Goal: Information Seeking & Learning: Learn about a topic

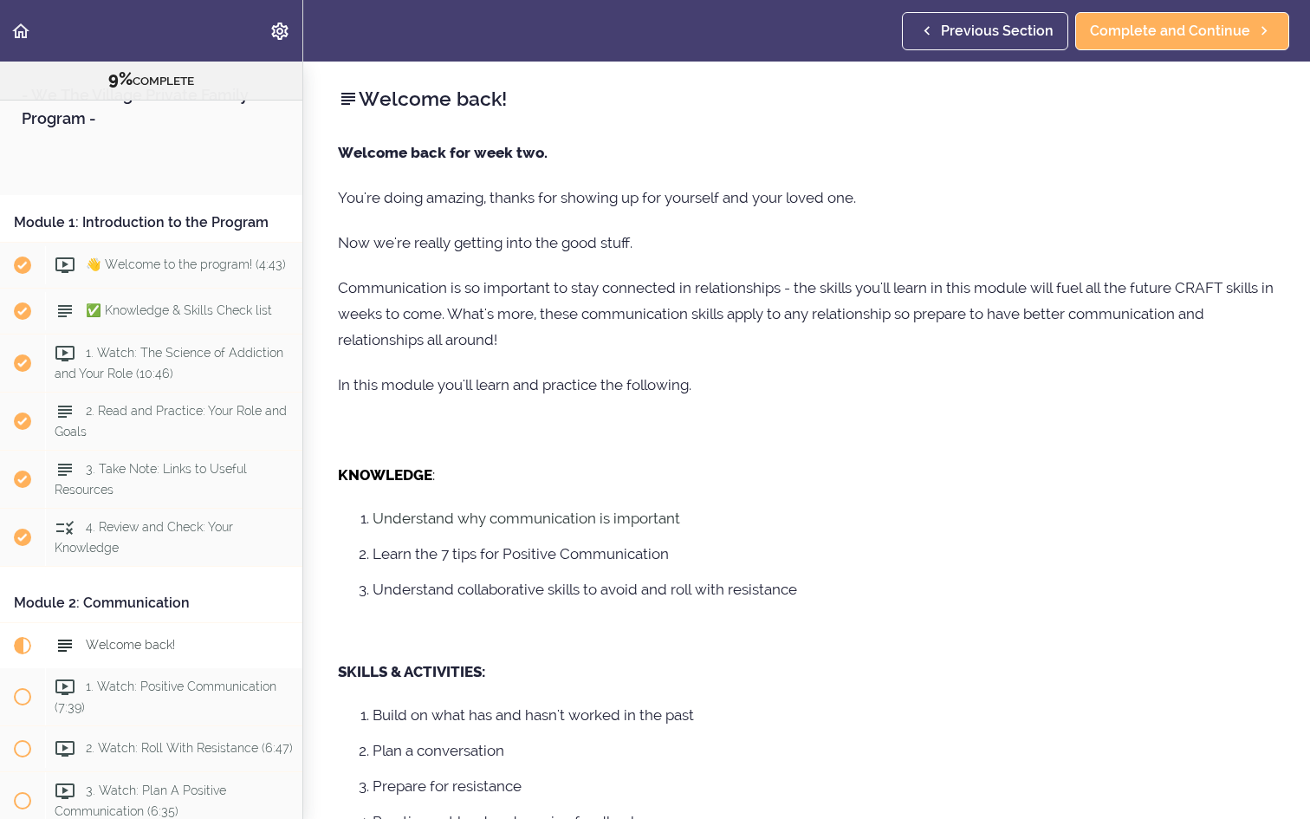
scroll to position [517, 0]
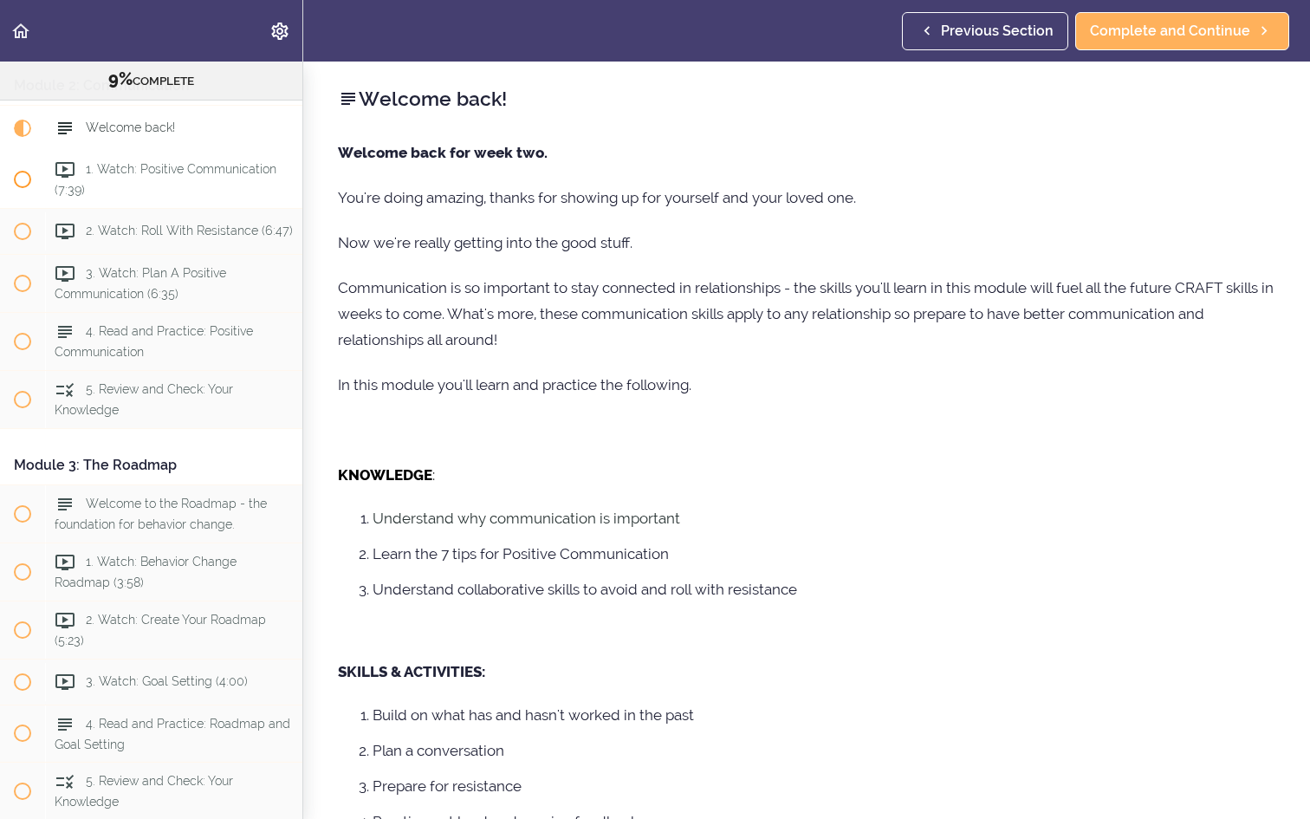
click at [28, 178] on span at bounding box center [22, 179] width 17 height 17
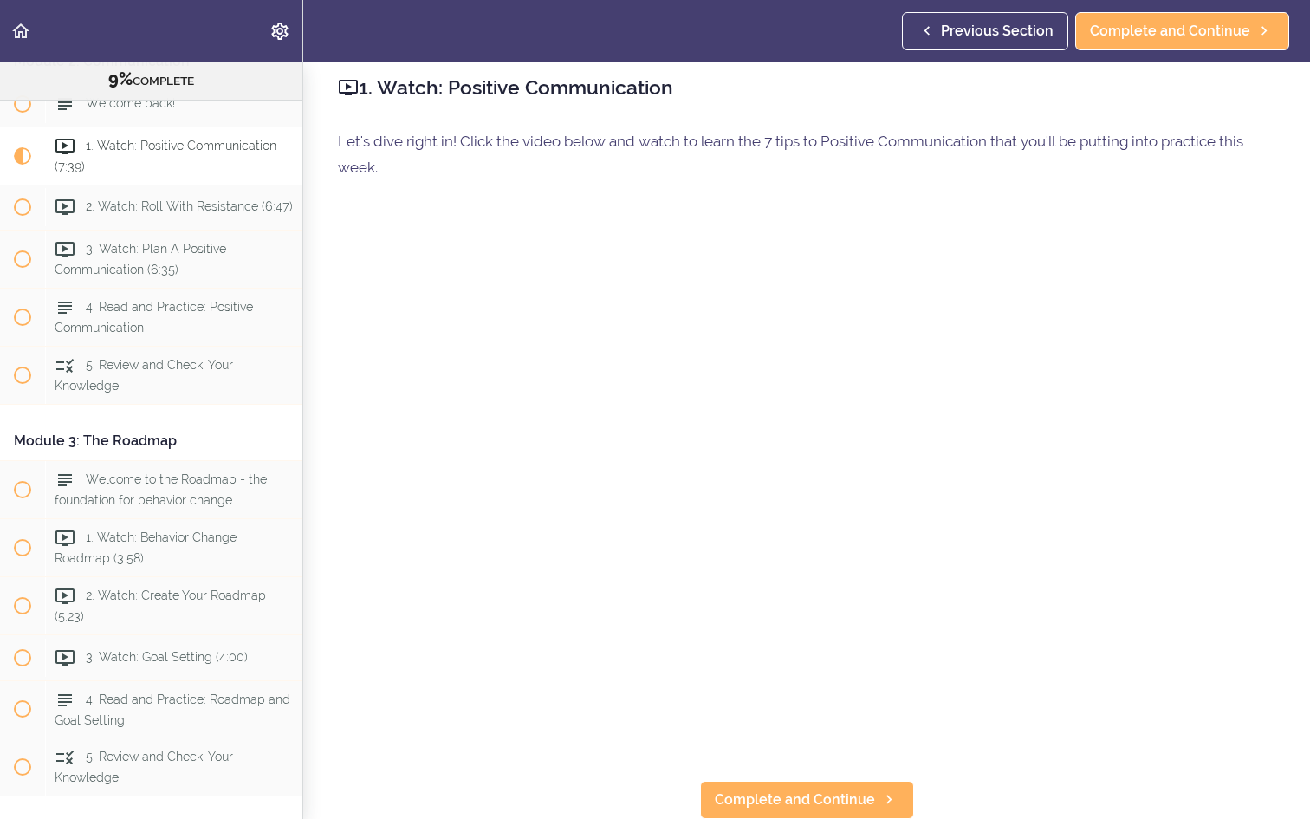
scroll to position [11, 0]
click at [789, 813] on link "Complete and Continue" at bounding box center [807, 800] width 214 height 38
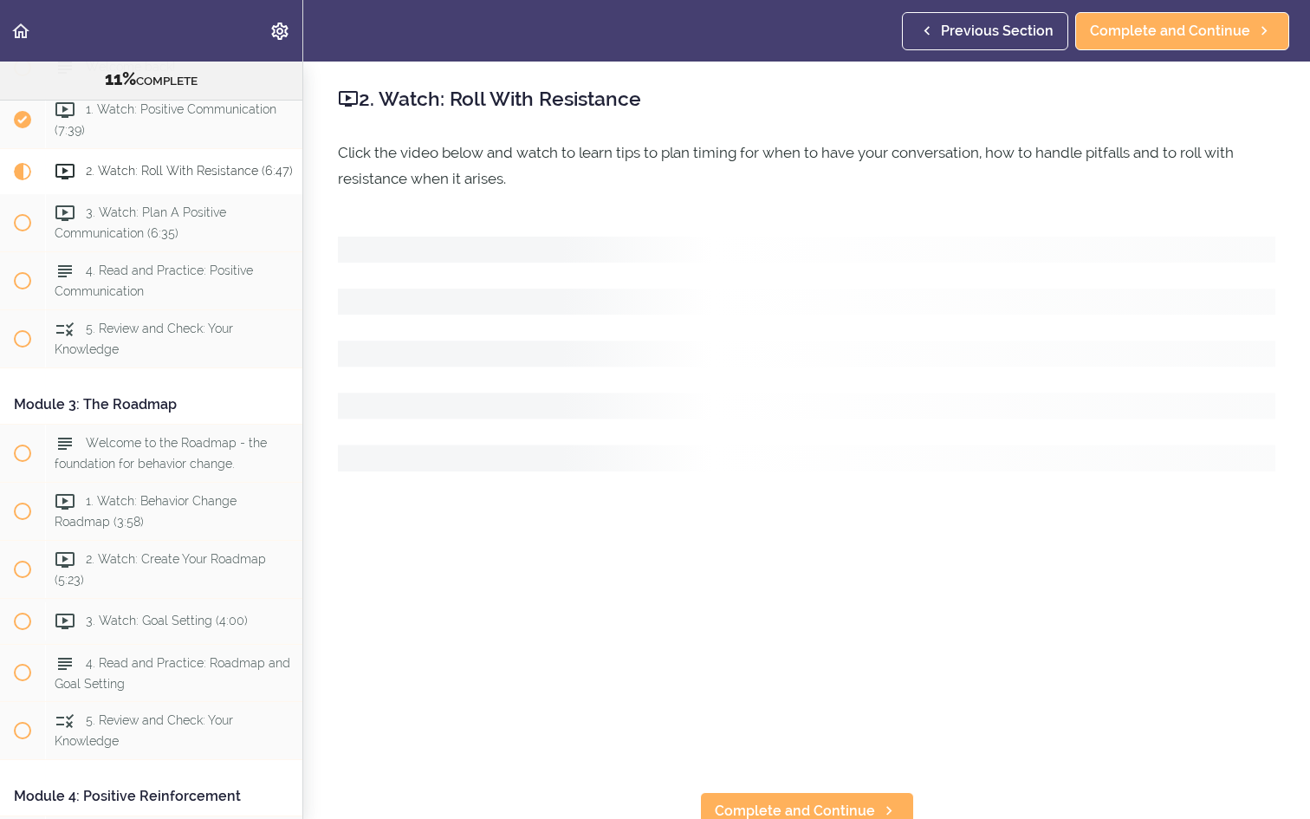
scroll to position [600, 0]
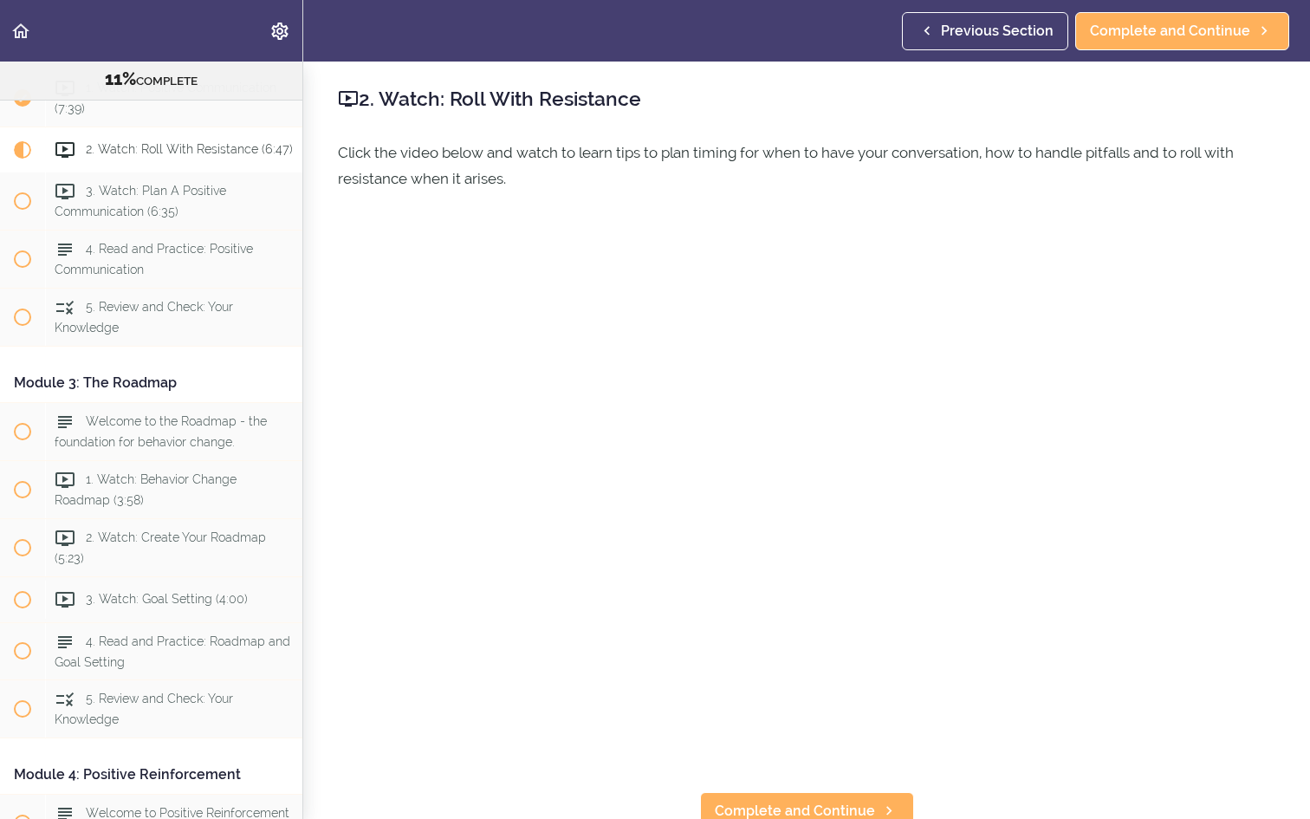
click at [279, 29] on use "Settings Menu" at bounding box center [279, 31] width 16 height 17
click at [129, 9] on div "Autoplay Autocomplete" at bounding box center [151, 31] width 303 height 62
click at [17, 32] on icon "Back to course curriculum" at bounding box center [20, 31] width 21 height 21
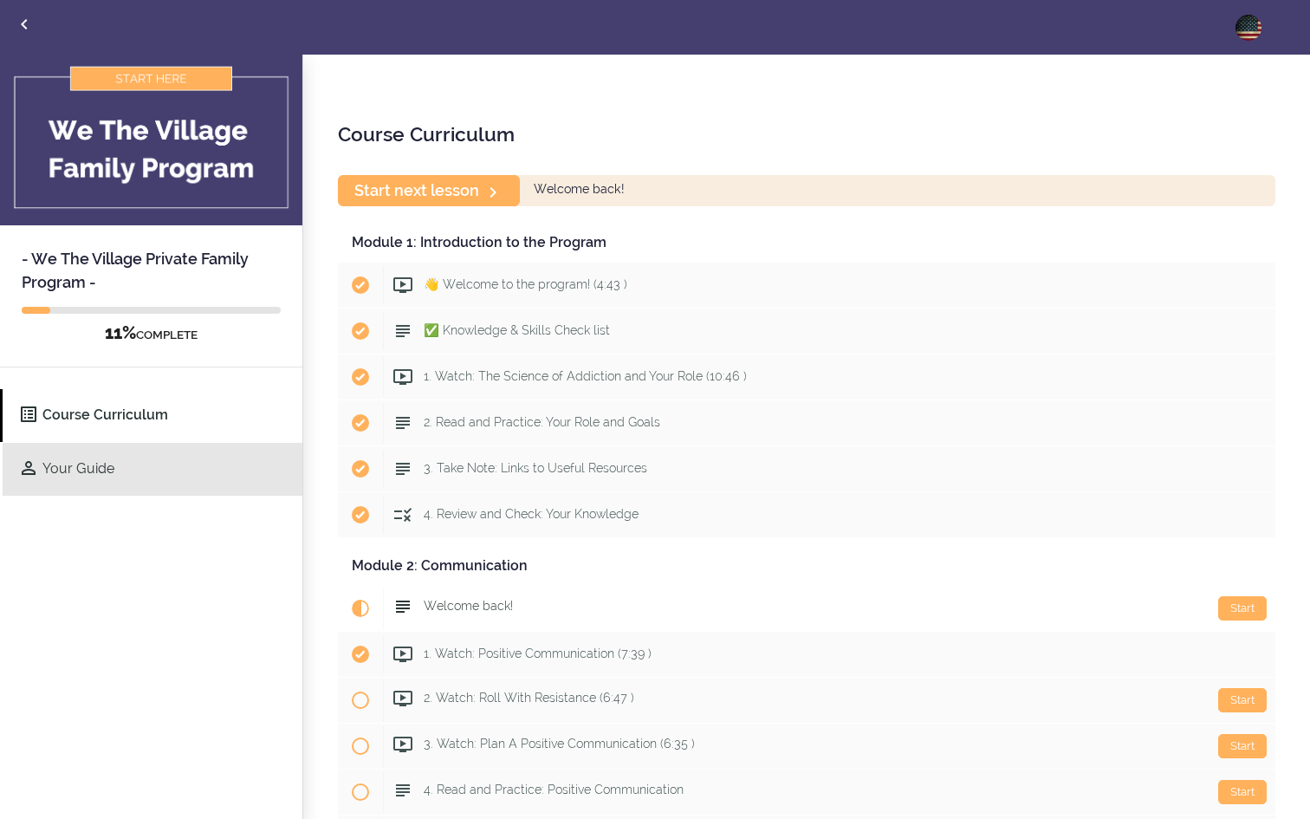
click at [100, 463] on link "Your Guide" at bounding box center [153, 469] width 300 height 53
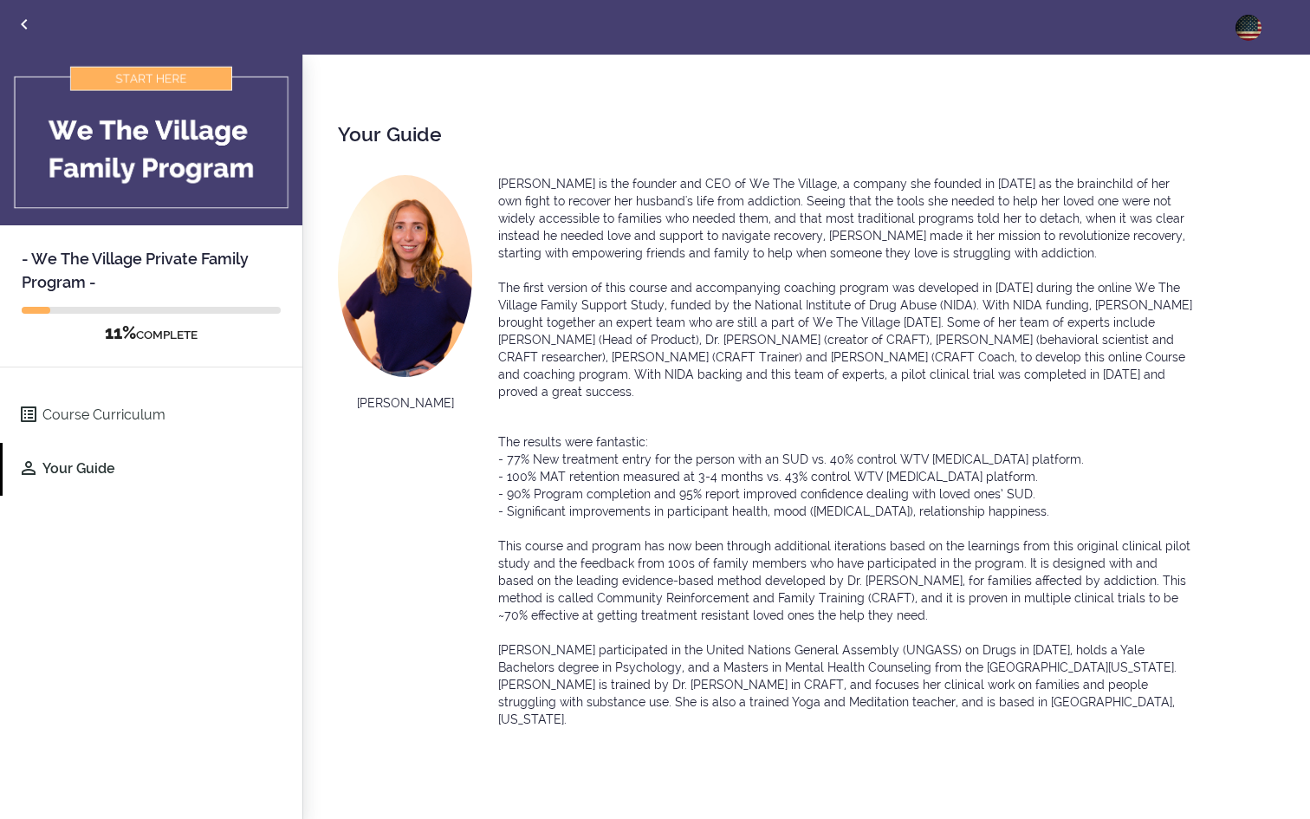
click at [100, 463] on link "Your Guide" at bounding box center [153, 469] width 300 height 53
click at [1251, 23] on img at bounding box center [1249, 28] width 26 height 26
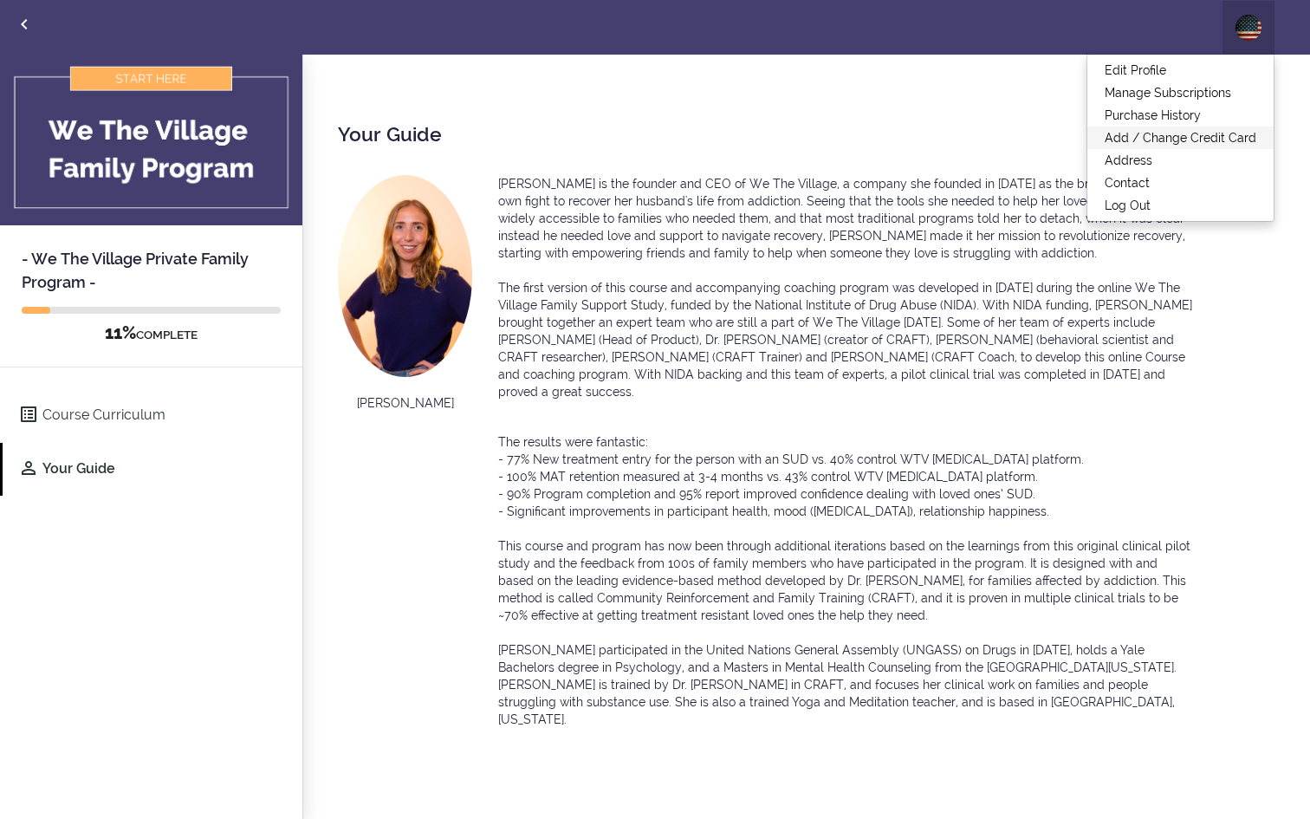
click at [1206, 133] on link "Add / Change Credit Card" at bounding box center [1181, 138] width 186 height 23
